Goal: Transaction & Acquisition: Purchase product/service

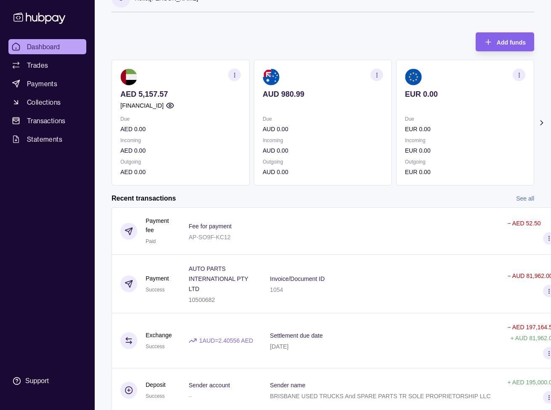
scroll to position [24, 0]
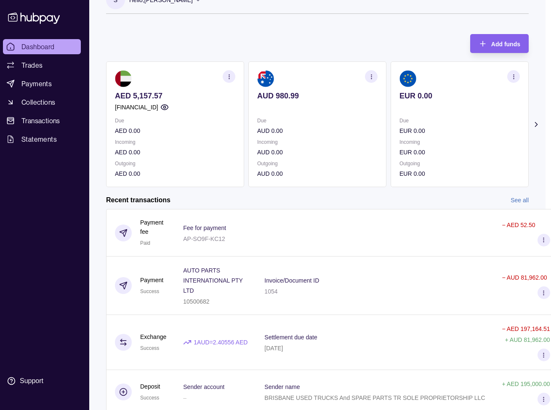
click at [38, 46] on span "Dashboard" at bounding box center [37, 47] width 33 height 10
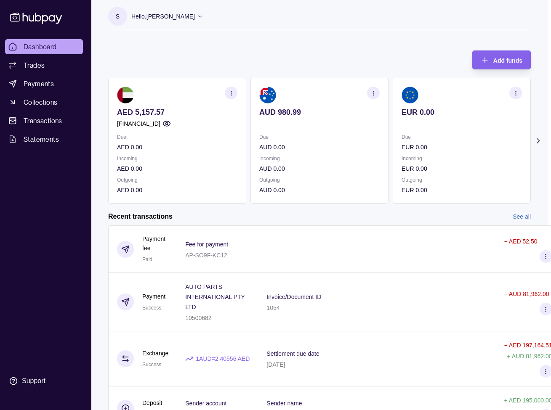
click at [279, 113] on p "AUD 980.99" at bounding box center [319, 112] width 120 height 9
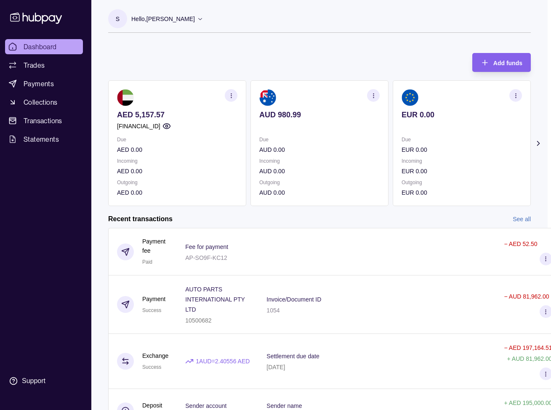
click at [371, 95] on icon "button" at bounding box center [373, 96] width 6 height 6
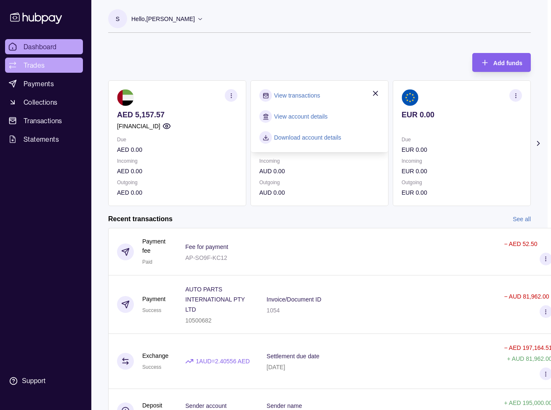
click at [34, 65] on span "Trades" at bounding box center [34, 65] width 21 height 10
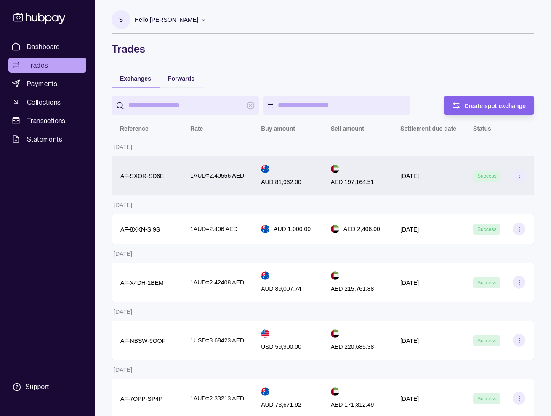
scroll to position [0, 0]
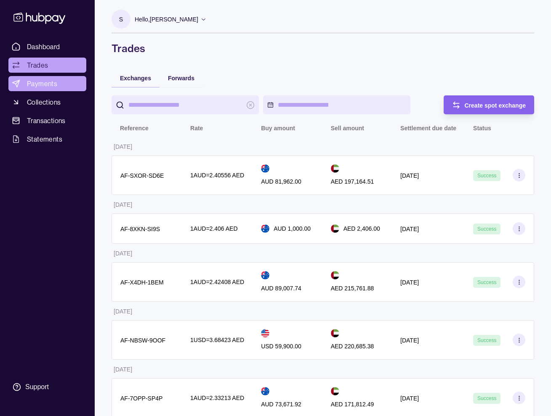
click at [36, 82] on span "Payments" at bounding box center [42, 84] width 30 height 10
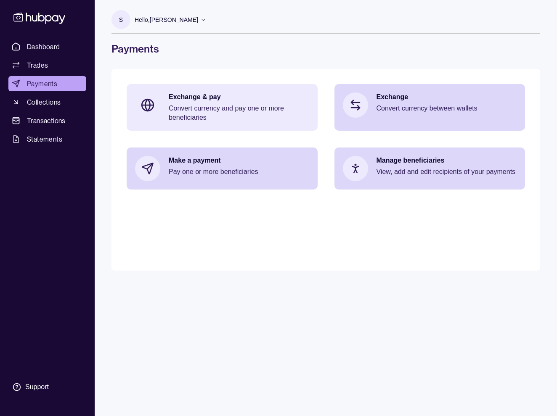
click at [196, 107] on p "Convert currency and pay one or more beneficiaries" at bounding box center [239, 113] width 140 height 19
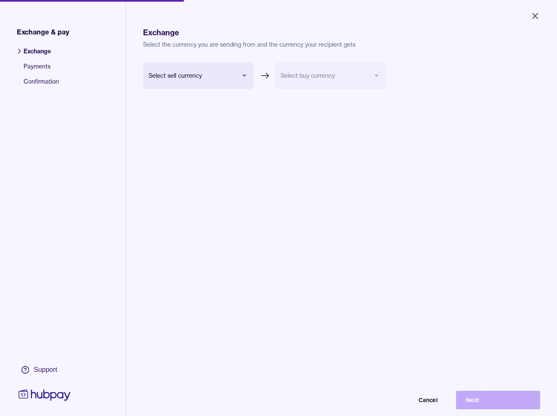
click at [240, 73] on body "Close Exchange & pay Exchange Payments Confirmation Support Exchange Select the…" at bounding box center [278, 208] width 557 height 416
click at [223, 73] on body "Close Exchange & pay Exchange Payments Confirmation Support Exchange Select the…" at bounding box center [278, 208] width 557 height 416
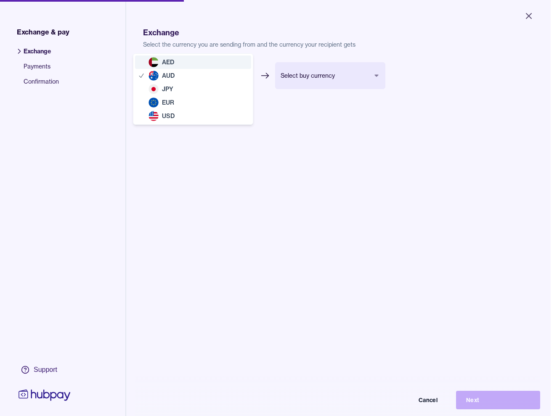
select select "***"
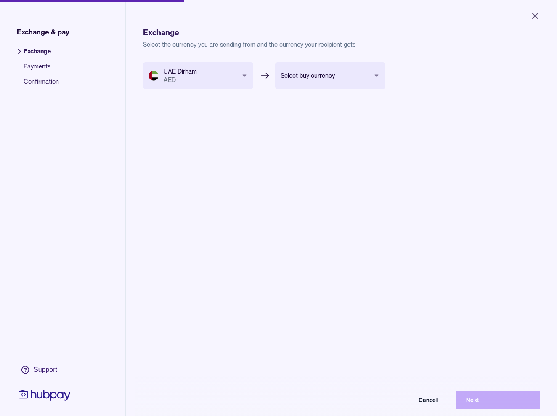
click at [357, 78] on body "Close Exchange & pay Exchange Payments Confirmation Support Exchange Select the…" at bounding box center [278, 208] width 557 height 416
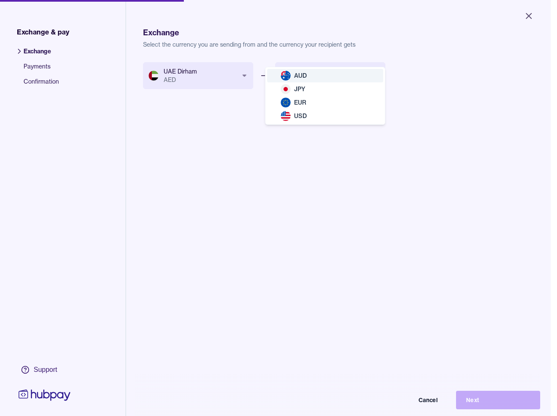
select select "***"
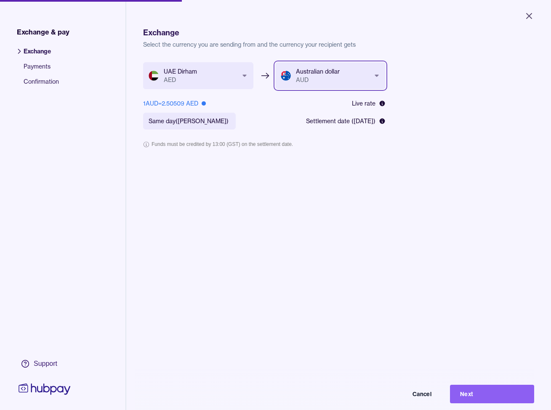
scroll to position [13, 0]
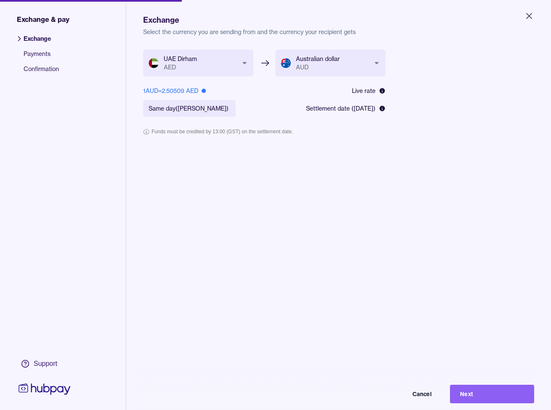
click at [332, 196] on div "**********" at bounding box center [338, 255] width 391 height 410
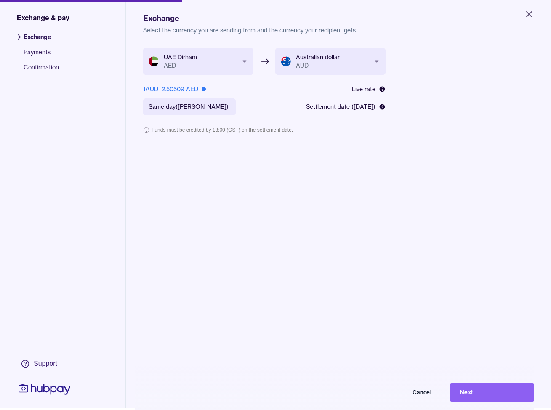
scroll to position [0, 6]
